Goal: Task Accomplishment & Management: Manage account settings

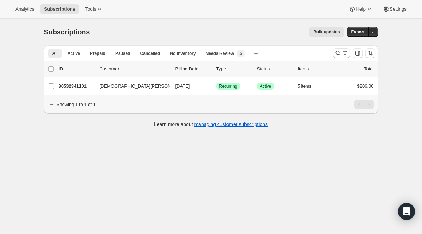
click at [339, 59] on div at bounding box center [354, 53] width 48 height 14
click at [339, 56] on icon "Search and filter results" at bounding box center [338, 53] width 7 height 7
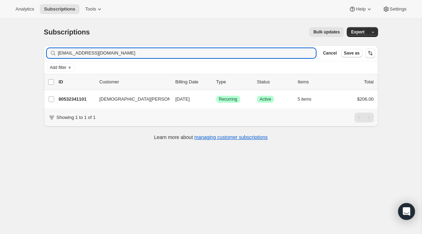
drag, startPoint x: 142, startPoint y: 57, endPoint x: 12, endPoint y: 36, distance: 131.8
click at [12, 36] on div "Subscriptions. This page is ready Subscriptions Bulk updates More actions Bulk …" at bounding box center [211, 136] width 422 height 234
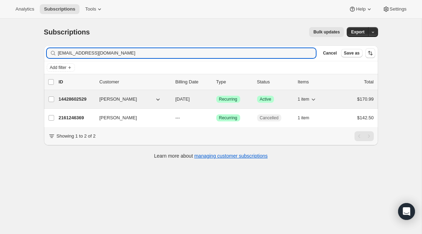
type input "[EMAIL_ADDRESS][DOMAIN_NAME]"
click at [228, 98] on span "Recurring" at bounding box center [228, 99] width 18 height 6
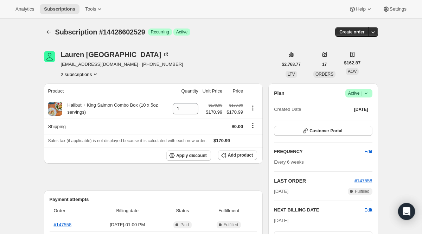
click at [91, 76] on button "2 subscriptions" at bounding box center [80, 74] width 38 height 7
click at [88, 103] on button "2161246369" at bounding box center [78, 99] width 53 height 11
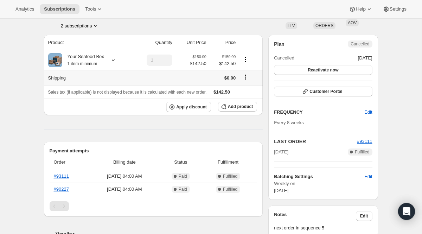
scroll to position [51, 0]
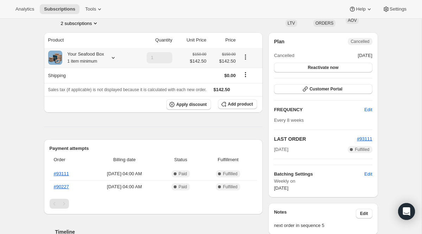
click at [116, 56] on icon at bounding box center [113, 57] width 7 height 7
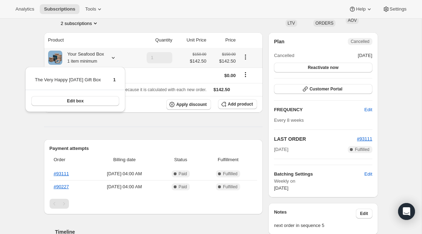
click at [116, 56] on icon at bounding box center [113, 57] width 7 height 7
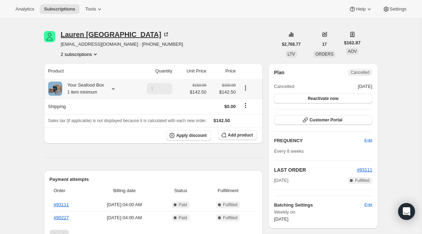
scroll to position [0, 0]
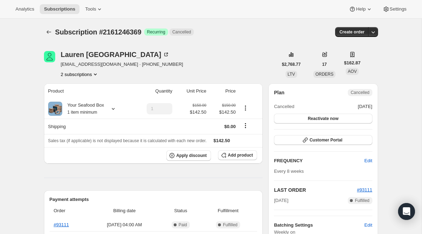
click at [90, 73] on button "2 subscriptions" at bounding box center [80, 74] width 38 height 7
click at [88, 89] on span "14428602529" at bounding box center [79, 87] width 46 height 7
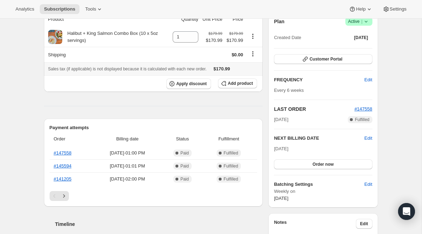
scroll to position [105, 0]
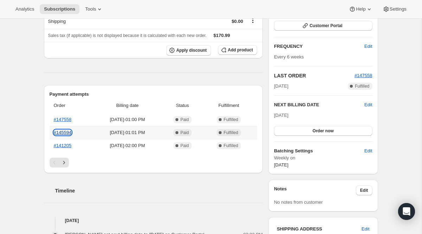
click at [66, 134] on link "#145594" at bounding box center [63, 132] width 18 height 5
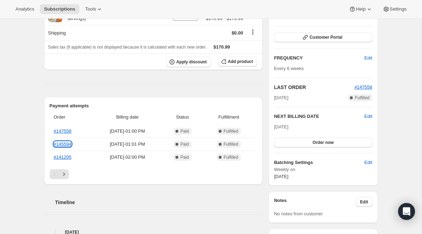
scroll to position [0, 0]
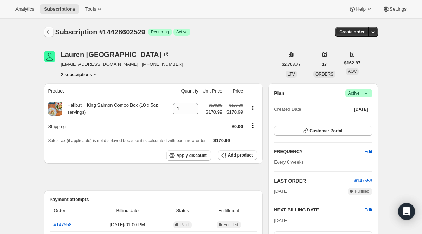
click at [49, 33] on icon "Subscriptions" at bounding box center [48, 31] width 7 height 7
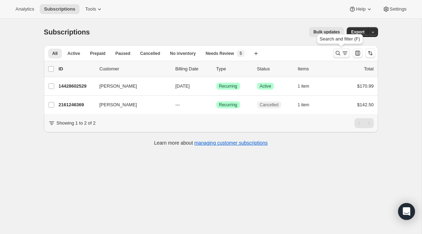
click at [343, 53] on icon "Search and filter results" at bounding box center [345, 53] width 7 height 7
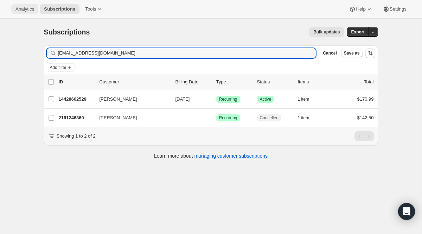
drag, startPoint x: 158, startPoint y: 56, endPoint x: 20, endPoint y: 13, distance: 144.9
click at [20, 13] on div "Analytics Subscriptions Tools Help Settings Skip to content Subscriptions. This…" at bounding box center [211, 126] width 422 height 253
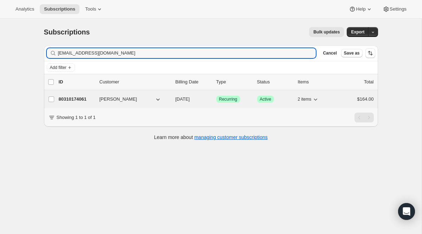
type input "[EMAIL_ADDRESS][DOMAIN_NAME]"
click at [222, 99] on span "Recurring" at bounding box center [228, 99] width 18 height 6
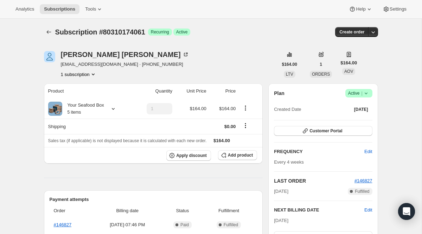
click at [355, 96] on span "Active |" at bounding box center [358, 93] width 21 height 7
click at [351, 121] on span "Cancel subscription" at bounding box center [356, 118] width 40 height 5
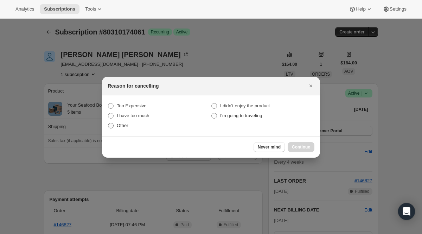
click at [108, 126] on span ":r3s0:" at bounding box center [111, 126] width 6 height 6
click at [108, 123] on input "Other" at bounding box center [108, 123] width 0 height 0
radio input "true"
click at [309, 146] on span "Continue" at bounding box center [301, 147] width 18 height 6
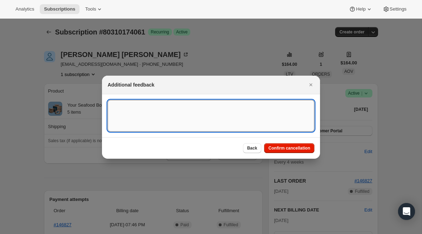
click at [236, 129] on textarea ":r3s0:" at bounding box center [211, 116] width 207 height 32
type textarea "One time"
click at [304, 147] on span "Confirm cancellation" at bounding box center [289, 148] width 42 height 6
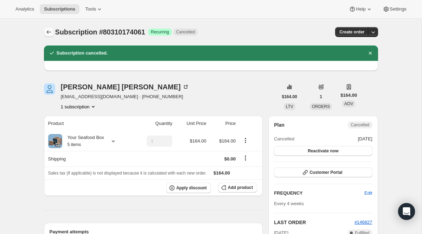
click at [51, 34] on icon "Subscriptions" at bounding box center [48, 31] width 7 height 7
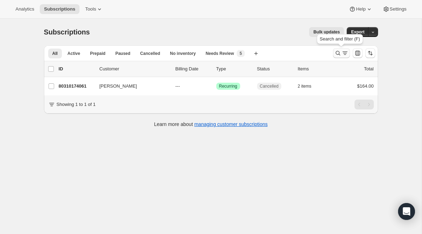
click at [340, 56] on icon "Search and filter results" at bounding box center [338, 53] width 7 height 7
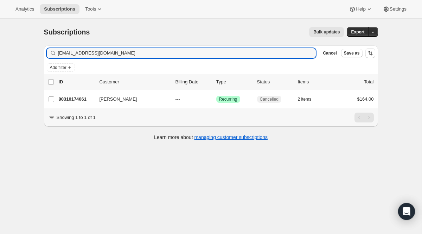
drag, startPoint x: 141, startPoint y: 53, endPoint x: 3, endPoint y: 33, distance: 139.6
click at [3, 33] on div "Subscriptions. This page is ready Subscriptions Bulk updates More actions Bulk …" at bounding box center [211, 136] width 422 height 234
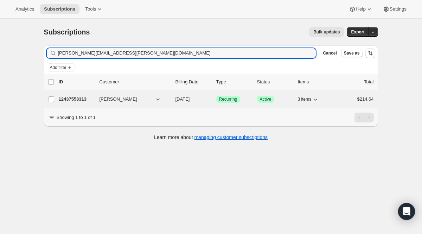
type input "[PERSON_NAME][EMAIL_ADDRESS][PERSON_NAME][DOMAIN_NAME]"
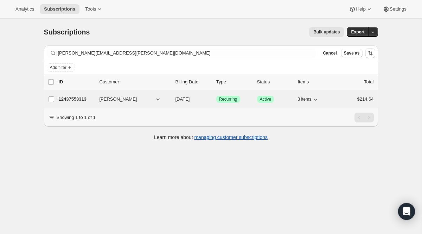
click at [228, 101] on span "Recurring" at bounding box center [228, 99] width 18 height 6
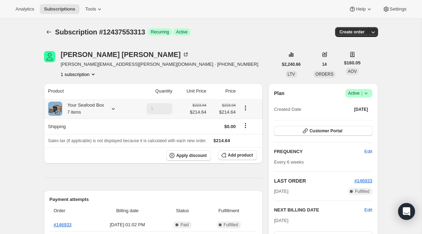
click at [115, 108] on icon at bounding box center [113, 108] width 7 height 7
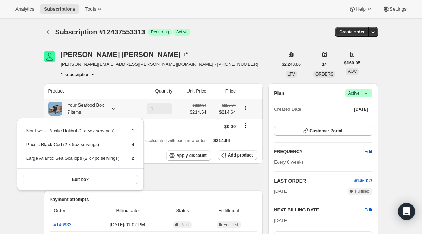
click at [115, 108] on icon at bounding box center [113, 108] width 7 height 7
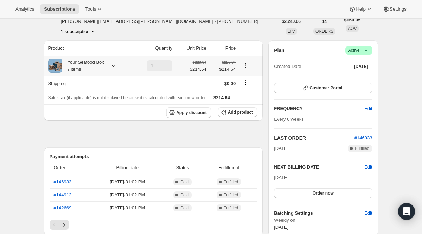
scroll to position [53, 0]
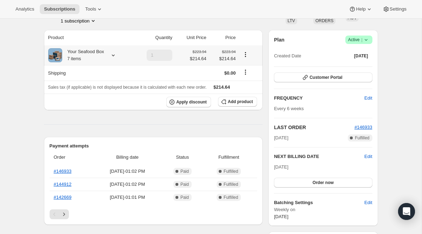
click at [113, 53] on icon at bounding box center [113, 55] width 7 height 7
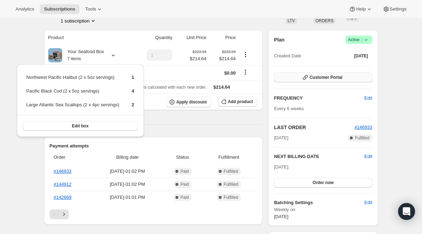
click at [334, 76] on span "Customer Portal" at bounding box center [326, 78] width 33 height 6
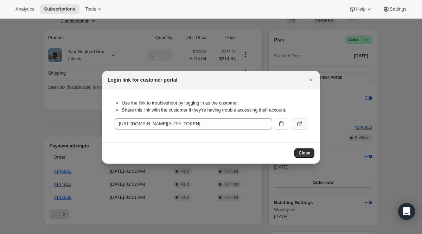
click at [298, 124] on icon ":r43c:" at bounding box center [299, 123] width 7 height 7
click at [310, 78] on icon "Close" at bounding box center [311, 79] width 3 height 3
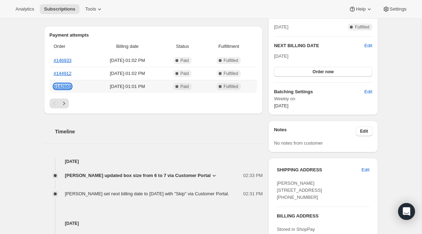
scroll to position [165, 0]
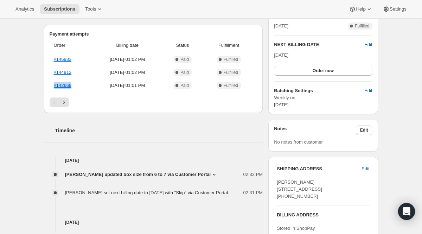
click at [211, 176] on icon at bounding box center [214, 174] width 7 height 7
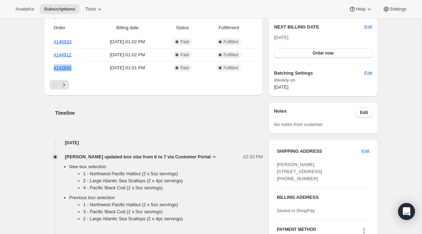
scroll to position [184, 0]
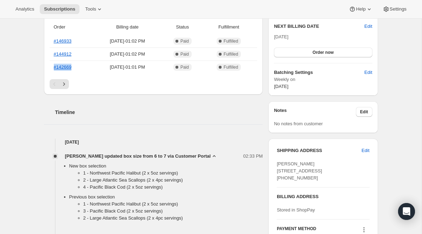
click at [211, 154] on icon at bounding box center [214, 156] width 7 height 7
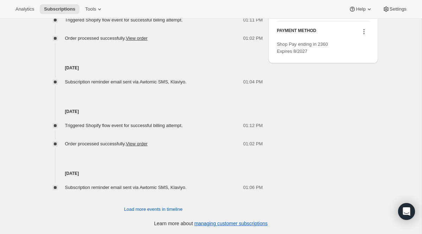
scroll to position [389, 0]
click at [160, 208] on span "Load more events in timeline" at bounding box center [153, 209] width 58 height 7
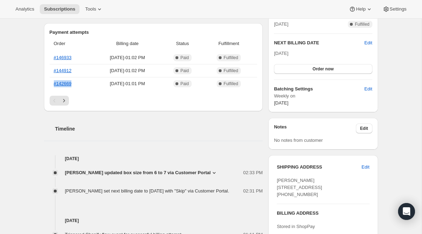
scroll to position [93, 0]
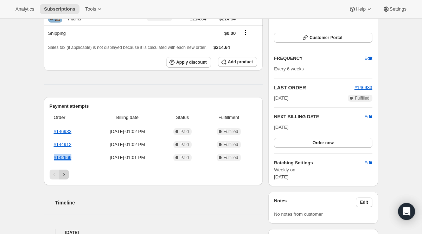
click at [66, 174] on icon "Next" at bounding box center [64, 174] width 7 height 7
click at [61, 130] on link "#140363" at bounding box center [63, 131] width 18 height 5
click at [69, 143] on link "#137995" at bounding box center [63, 144] width 18 height 5
click at [62, 157] on link "#135598" at bounding box center [63, 157] width 18 height 5
click at [64, 174] on icon "Next" at bounding box center [64, 174] width 7 height 7
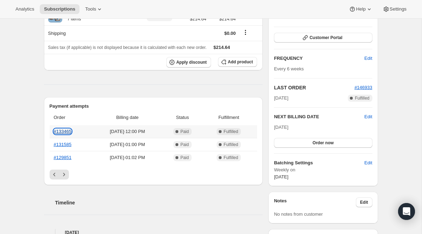
click at [67, 131] on link "#133465" at bounding box center [63, 131] width 18 height 5
click at [66, 147] on th "#131585" at bounding box center [71, 144] width 43 height 13
click at [68, 142] on link "#131585" at bounding box center [63, 144] width 18 height 5
click at [71, 159] on link "#129851" at bounding box center [63, 157] width 18 height 5
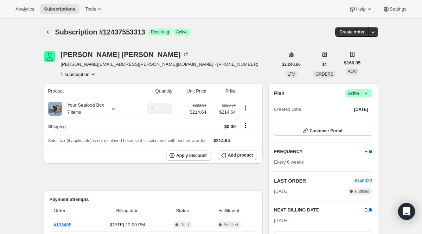
click at [55, 31] on span "Subscription #12437553313" at bounding box center [100, 32] width 90 height 8
click at [50, 31] on icon "Subscriptions" at bounding box center [48, 31] width 7 height 7
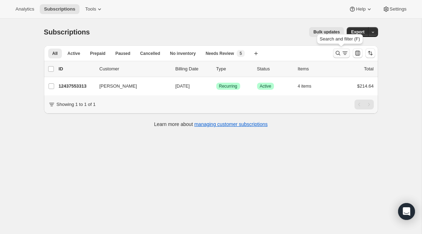
click at [342, 56] on icon "Search and filter results" at bounding box center [345, 53] width 7 height 7
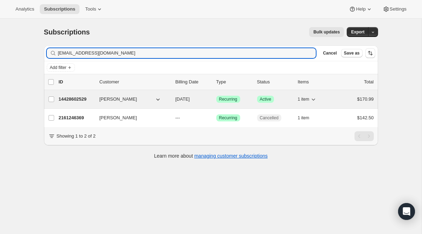
type input "[EMAIL_ADDRESS][DOMAIN_NAME]"
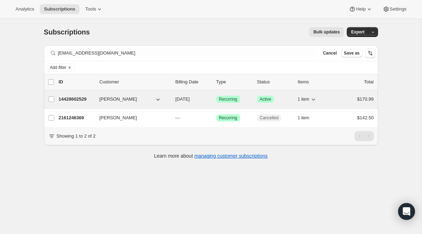
click at [225, 101] on span "Recurring" at bounding box center [228, 99] width 18 height 6
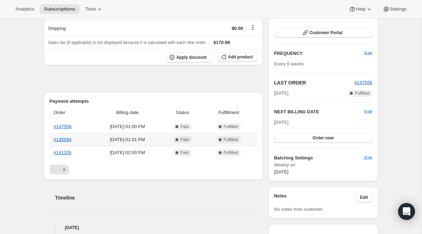
scroll to position [100, 0]
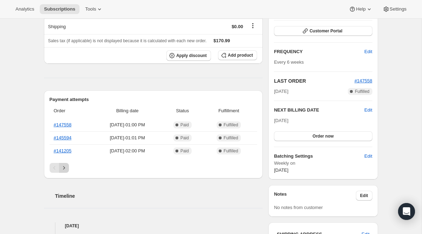
click at [68, 164] on button "Next" at bounding box center [64, 168] width 10 height 10
click at [63, 150] on link "#134280" at bounding box center [63, 150] width 18 height 5
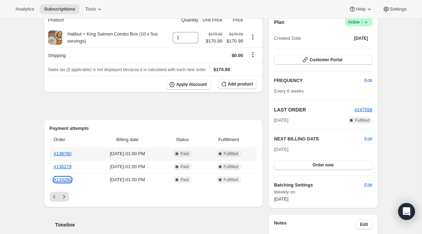
scroll to position [0, 0]
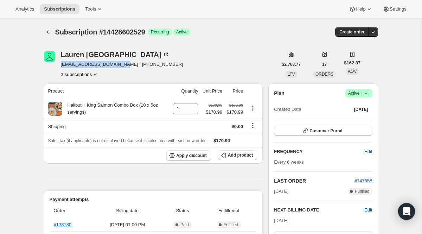
drag, startPoint x: 58, startPoint y: 64, endPoint x: 121, endPoint y: 66, distance: 62.3
click at [121, 66] on div "[PERSON_NAME] [EMAIL_ADDRESS][DOMAIN_NAME] · [PHONE_NUMBER] 2 subscriptions" at bounding box center [161, 64] width 234 height 27
copy span "[EMAIL_ADDRESS][DOMAIN_NAME]"
